Goal: Task Accomplishment & Management: Manage account settings

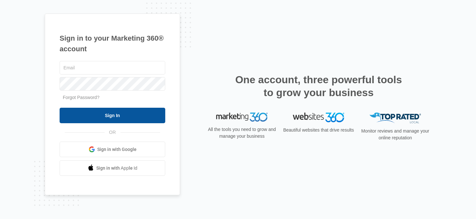
type input "[EMAIL_ADDRESS][DOMAIN_NAME]"
click at [139, 114] on input "Sign In" at bounding box center [113, 115] width 106 height 15
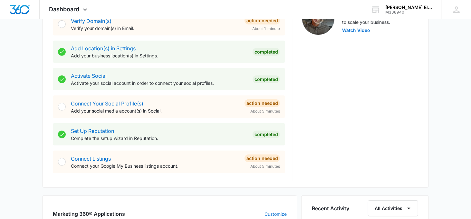
scroll to position [193, 0]
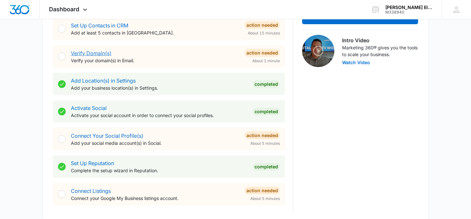
click at [102, 53] on link "Verify Domain(s)" at bounding box center [91, 53] width 41 height 6
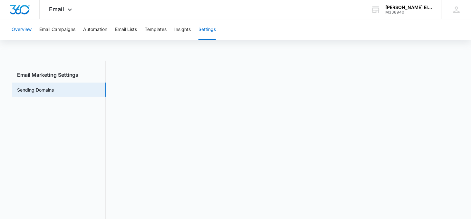
click at [20, 31] on button "Overview" at bounding box center [22, 29] width 20 height 21
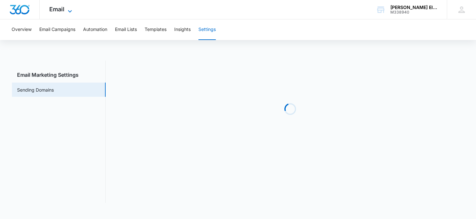
click at [70, 9] on icon at bounding box center [70, 11] width 8 height 8
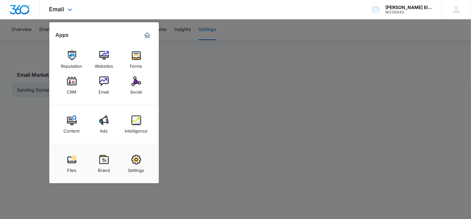
click at [144, 34] on img "Marketing 360® Dashboard" at bounding box center [147, 35] width 8 height 8
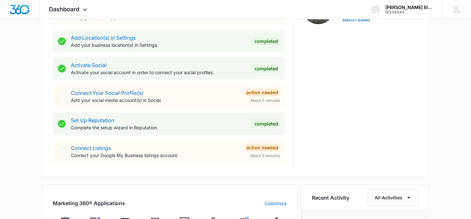
scroll to position [226, 0]
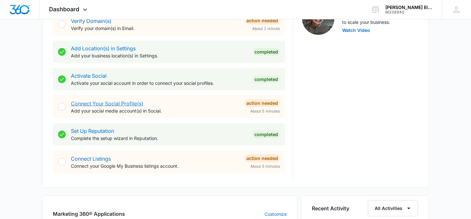
click at [136, 104] on link "Connect Your Social Profile(s)" at bounding box center [107, 103] width 73 height 6
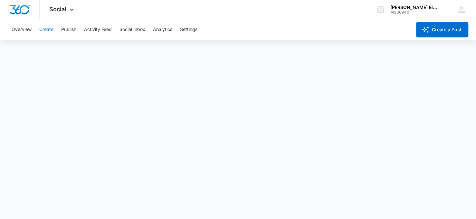
click at [44, 31] on button "Create" at bounding box center [46, 29] width 14 height 21
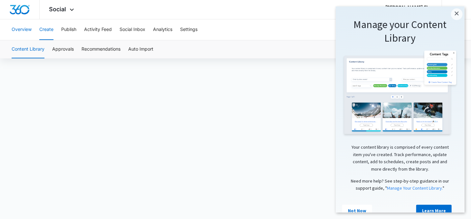
click at [29, 30] on button "Overview" at bounding box center [22, 29] width 20 height 21
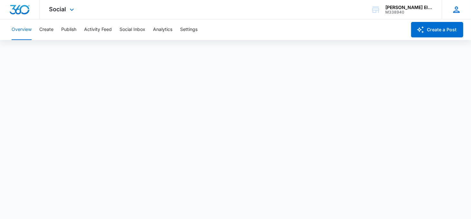
click at [452, 4] on div "BM Brooke Mccune Electric bgarza@mccuneelectric.com My Profile Notifications Su…" at bounding box center [456, 9] width 29 height 19
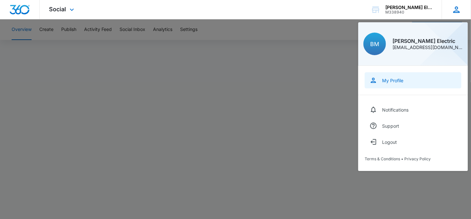
click at [430, 79] on link "My Profile" at bounding box center [413, 80] width 97 height 16
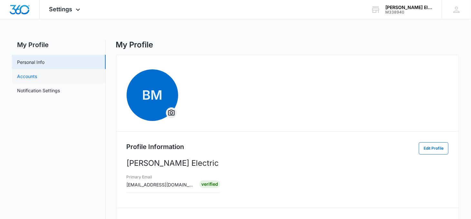
click at [37, 80] on link "Accounts" at bounding box center [27, 76] width 20 height 7
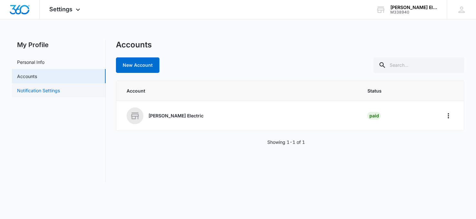
click at [60, 93] on link "Notification Settings" at bounding box center [38, 90] width 43 height 7
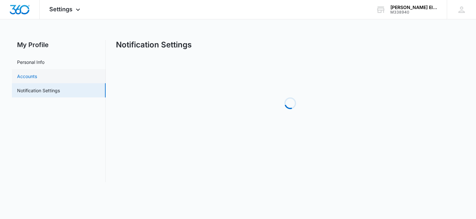
drag, startPoint x: 76, startPoint y: 93, endPoint x: 72, endPoint y: 79, distance: 14.4
click at [37, 79] on link "Accounts" at bounding box center [27, 76] width 20 height 7
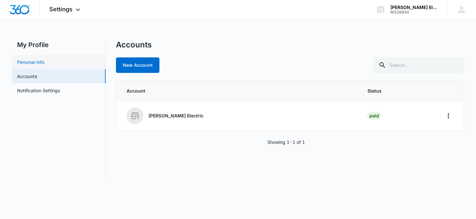
click at [44, 65] on link "Personal Info" at bounding box center [30, 62] width 27 height 7
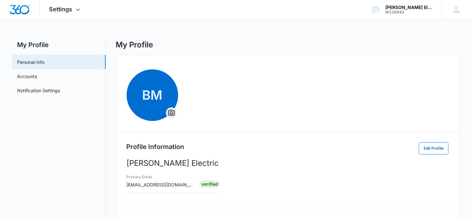
click at [61, 13] on div "Settings Apps Reputation Websites Forms CRM Email Social Content Ads Intelligen…" at bounding box center [66, 9] width 52 height 19
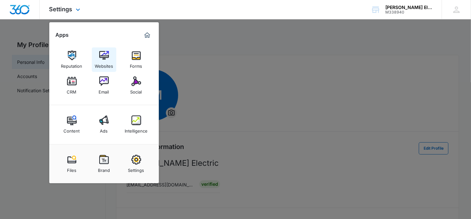
click at [109, 62] on div "Websites" at bounding box center [104, 64] width 18 height 8
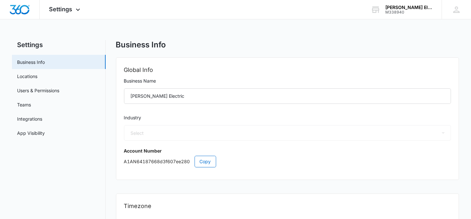
select select "17"
select select "US"
select select "America/Denver"
click at [56, 8] on span "Settings" at bounding box center [60, 9] width 23 height 7
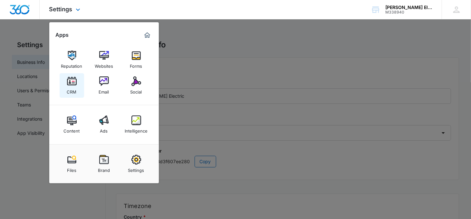
click at [79, 90] on link "CRM" at bounding box center [72, 85] width 24 height 24
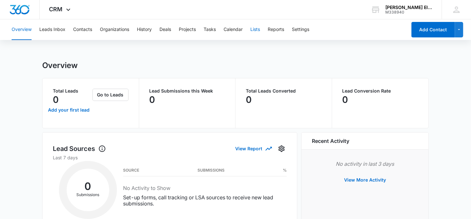
click at [260, 31] on button "Lists" at bounding box center [255, 29] width 10 height 21
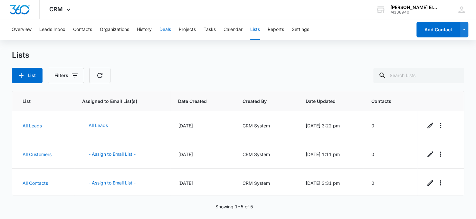
click at [163, 36] on button "Deals" at bounding box center [166, 29] width 12 height 21
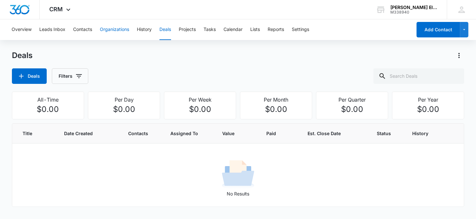
click at [121, 27] on button "Organizations" at bounding box center [114, 29] width 29 height 21
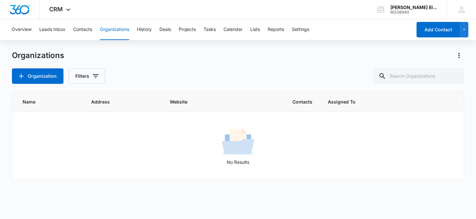
click at [92, 32] on div "Overview Leads Inbox Contacts Organizations History Deals Projects Tasks Calend…" at bounding box center [210, 29] width 404 height 21
click at [91, 32] on button "Contacts" at bounding box center [82, 29] width 19 height 21
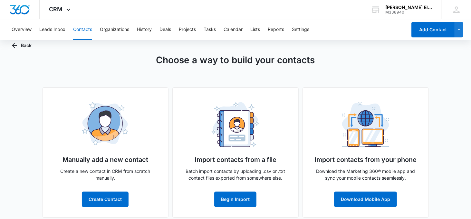
scroll to position [19, 0]
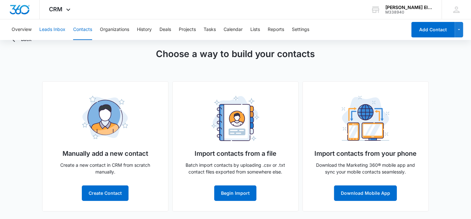
click at [63, 29] on button "Leads Inbox" at bounding box center [52, 29] width 26 height 21
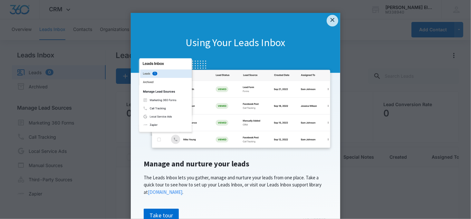
drag, startPoint x: 332, startPoint y: 20, endPoint x: 326, endPoint y: 18, distance: 6.2
click at [332, 20] on link "×" at bounding box center [333, 21] width 12 height 12
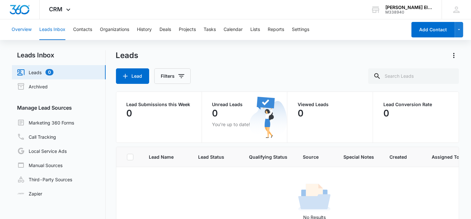
click at [28, 28] on button "Overview" at bounding box center [22, 29] width 20 height 21
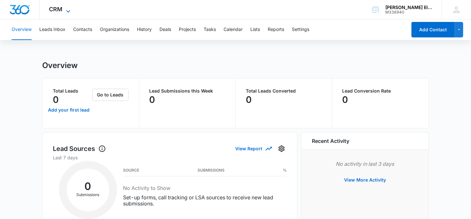
click at [67, 12] on icon at bounding box center [68, 11] width 8 height 8
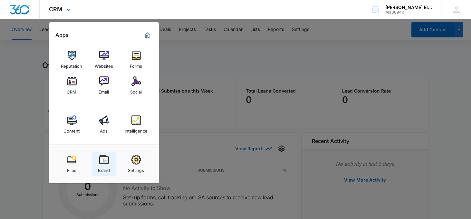
click at [100, 162] on img at bounding box center [104, 160] width 10 height 10
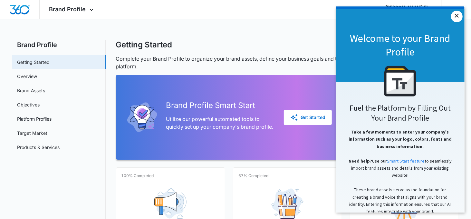
click at [456, 16] on link "×" at bounding box center [457, 17] width 12 height 12
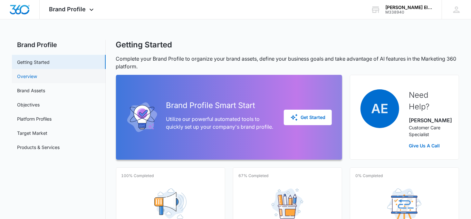
click at [37, 75] on link "Overview" at bounding box center [27, 76] width 20 height 7
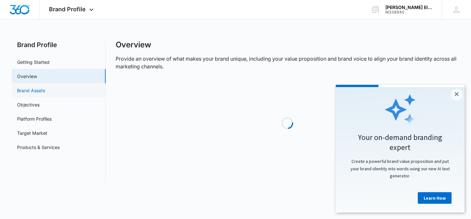
click at [45, 91] on link "Brand Assets" at bounding box center [31, 90] width 28 height 7
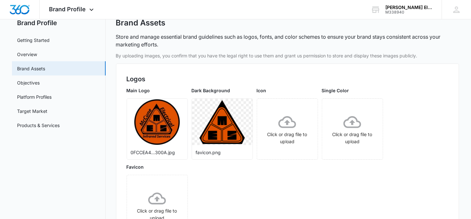
scroll to position [64, 0]
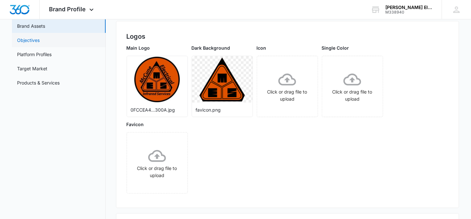
click at [40, 44] on link "Objectives" at bounding box center [28, 40] width 23 height 7
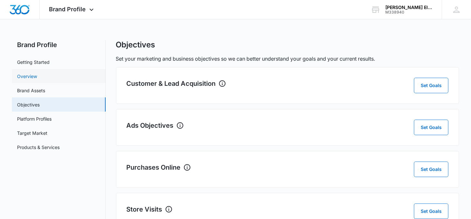
click at [37, 76] on link "Overview" at bounding box center [27, 76] width 20 height 7
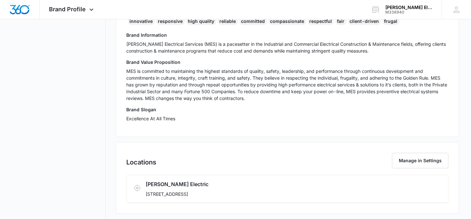
scroll to position [174, 0]
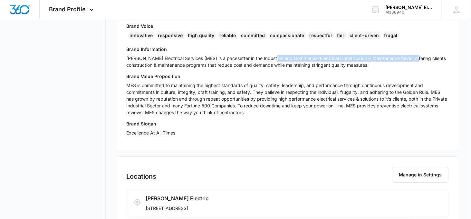
drag, startPoint x: 284, startPoint y: 56, endPoint x: 416, endPoint y: 56, distance: 131.8
click at [416, 56] on p "McCune Electrical Services (MES) is a pacesetter in the Industrial and Commerci…" at bounding box center [288, 62] width 322 height 14
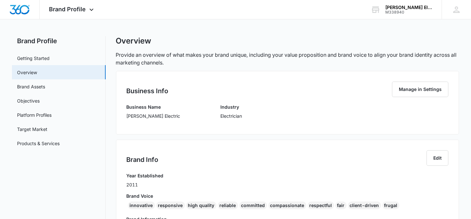
scroll to position [0, 0]
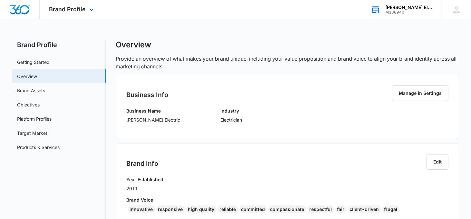
click at [404, 10] on div "M338940" at bounding box center [408, 12] width 47 height 5
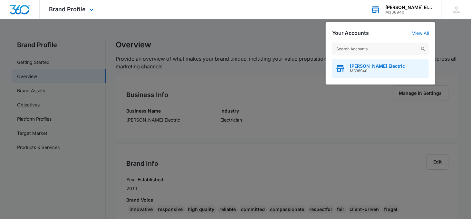
click at [381, 65] on span "Mccune Electric" at bounding box center [377, 65] width 55 height 5
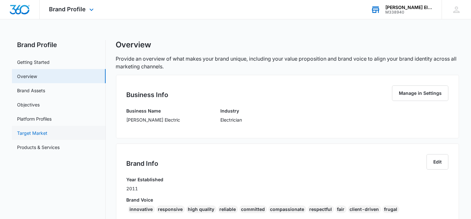
click at [33, 131] on link "Target Market" at bounding box center [32, 133] width 30 height 7
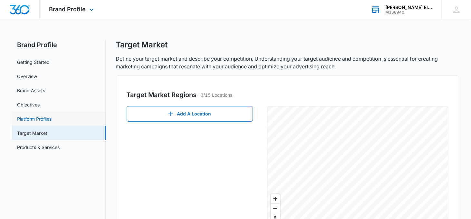
click at [33, 117] on link "Platform Profiles" at bounding box center [34, 118] width 34 height 7
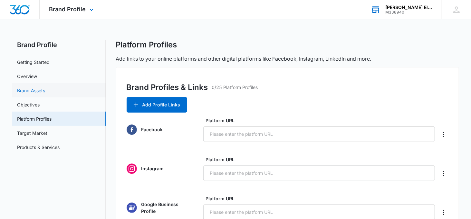
click at [45, 94] on link "Brand Assets" at bounding box center [31, 90] width 28 height 7
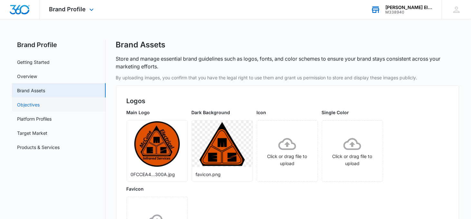
click at [40, 102] on link "Objectives" at bounding box center [28, 104] width 23 height 7
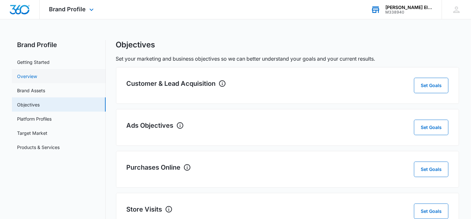
click at [37, 78] on link "Overview" at bounding box center [27, 76] width 20 height 7
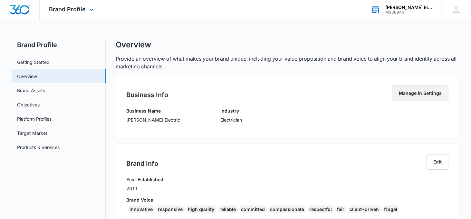
click at [442, 92] on button "Manage in Settings" at bounding box center [420, 92] width 56 height 15
select select "17"
select select "US"
select select "America/Denver"
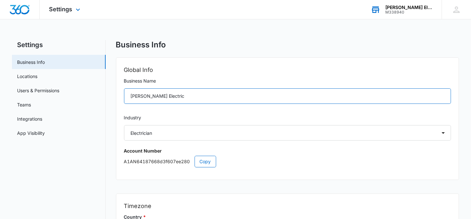
click at [141, 97] on input "Mccune Electric" at bounding box center [287, 95] width 327 height 15
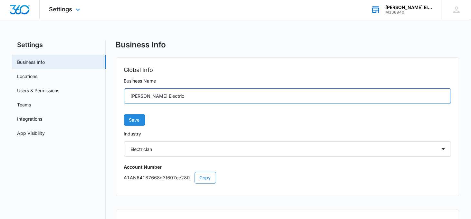
type input "McCune Electric"
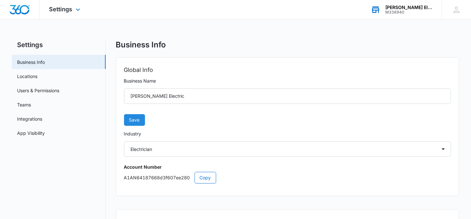
click at [127, 116] on button "Save" at bounding box center [134, 120] width 21 height 12
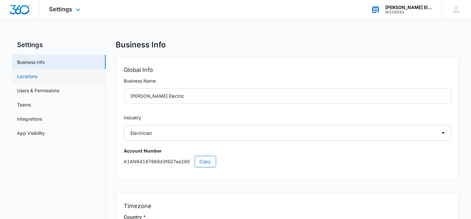
click at [37, 75] on link "Locations" at bounding box center [27, 76] width 20 height 7
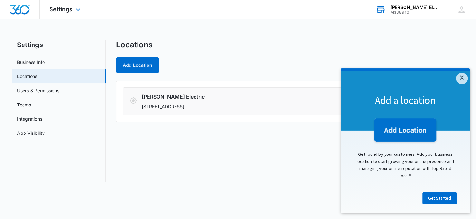
click at [157, 94] on h3 "Mccune Electric" at bounding box center [256, 97] width 228 height 8
click at [45, 62] on link "Business Info" at bounding box center [31, 62] width 28 height 7
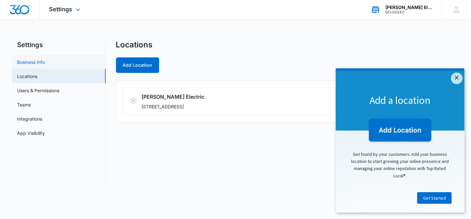
select select "17"
select select "US"
select select "America/Denver"
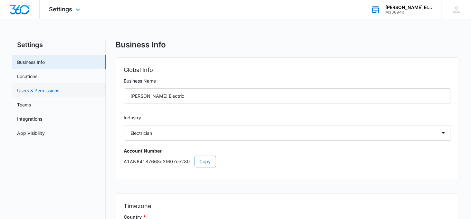
click at [58, 93] on link "Users & Permissions" at bounding box center [38, 90] width 42 height 7
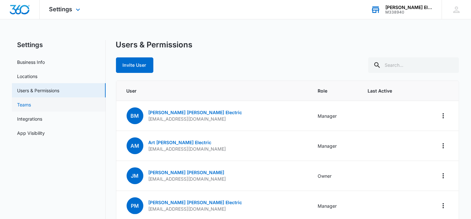
click at [31, 106] on link "Teams" at bounding box center [24, 104] width 14 height 7
